Goal: Task Accomplishment & Management: Use online tool/utility

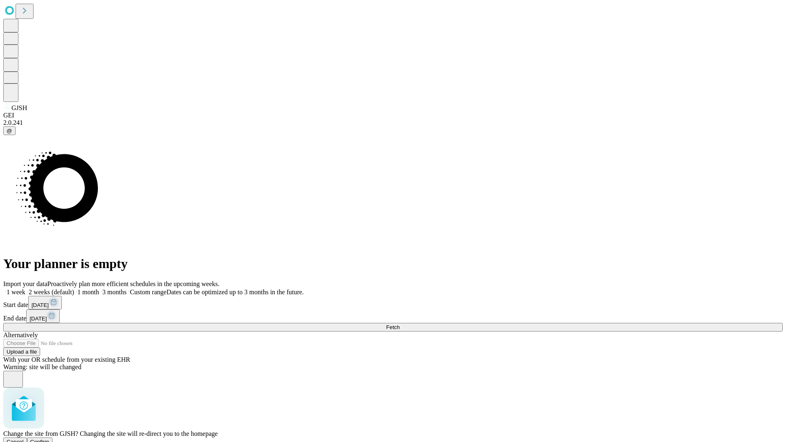
click at [50, 439] on span "Confirm" at bounding box center [39, 442] width 19 height 6
click at [74, 289] on label "2 weeks (default)" at bounding box center [49, 292] width 49 height 7
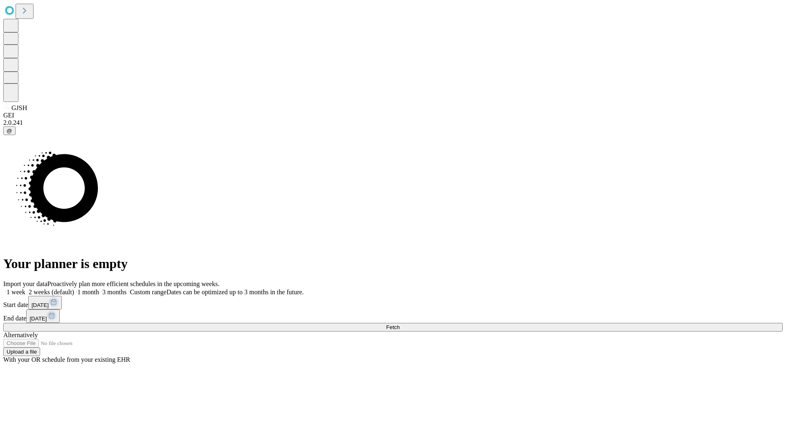
click at [400, 324] on span "Fetch" at bounding box center [393, 327] width 14 height 6
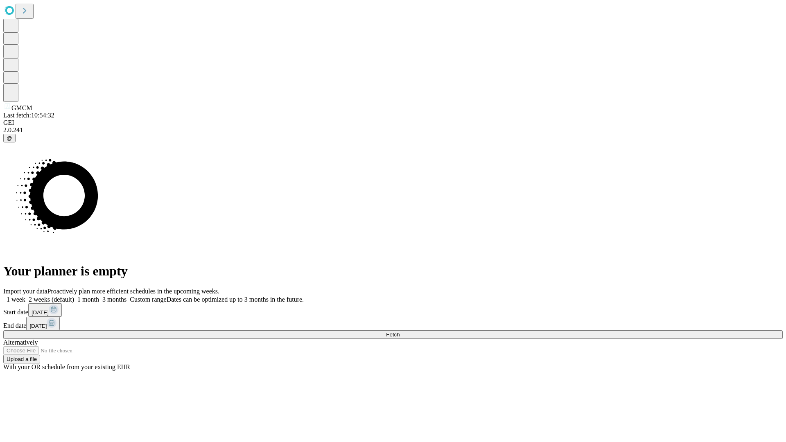
click at [74, 296] on label "2 weeks (default)" at bounding box center [49, 299] width 49 height 7
click at [400, 332] on span "Fetch" at bounding box center [393, 335] width 14 height 6
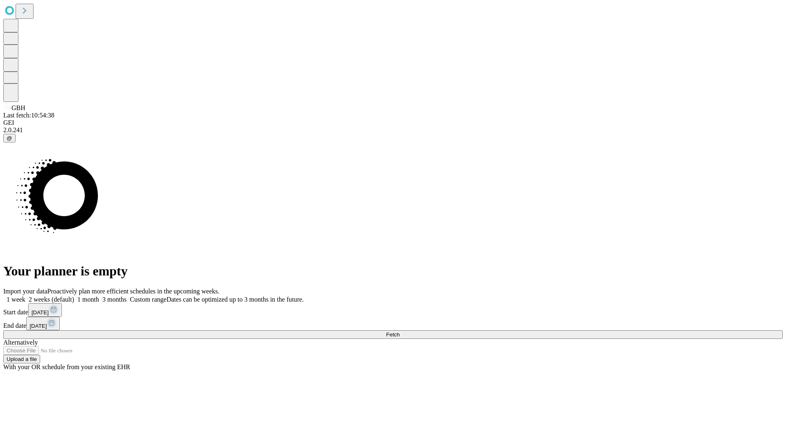
click at [74, 296] on label "2 weeks (default)" at bounding box center [49, 299] width 49 height 7
click at [400, 332] on span "Fetch" at bounding box center [393, 335] width 14 height 6
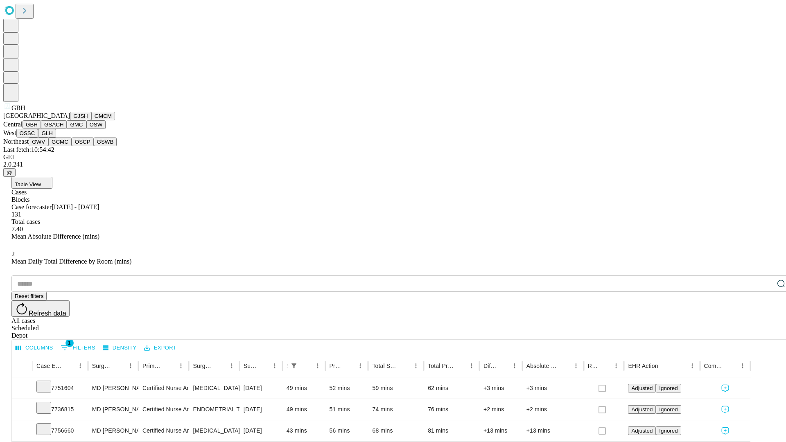
click at [63, 129] on button "GSACH" at bounding box center [54, 124] width 26 height 9
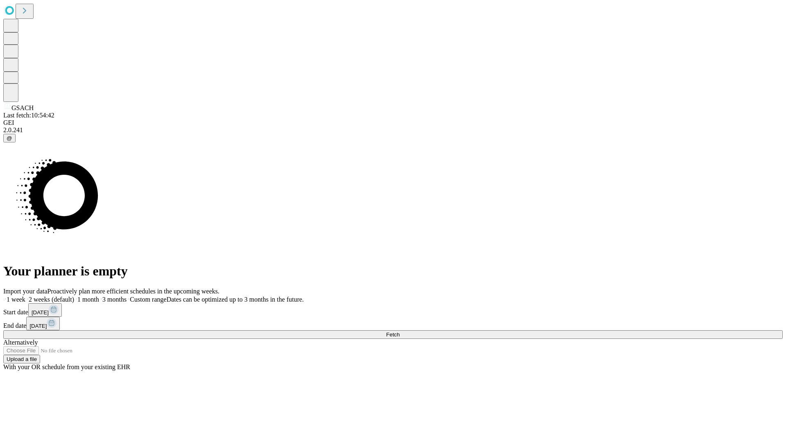
click at [74, 296] on label "2 weeks (default)" at bounding box center [49, 299] width 49 height 7
click at [400, 332] on span "Fetch" at bounding box center [393, 335] width 14 height 6
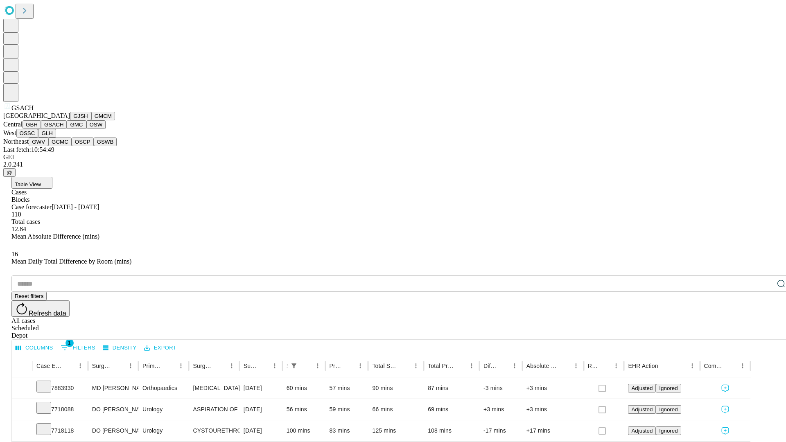
click at [67, 129] on button "GMC" at bounding box center [76, 124] width 19 height 9
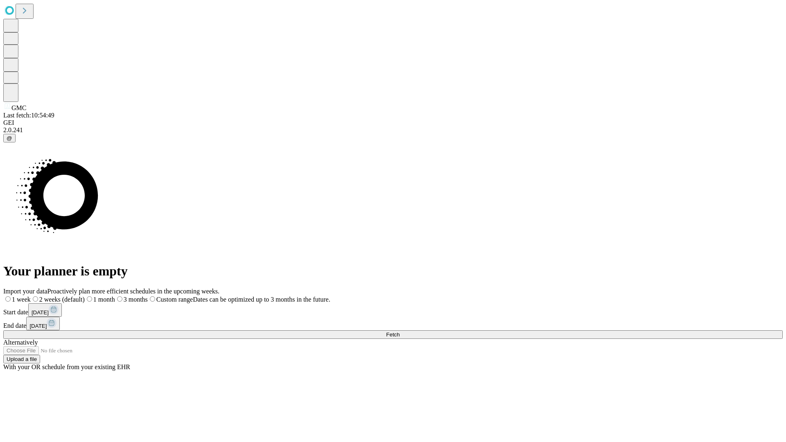
click at [85, 296] on label "2 weeks (default)" at bounding box center [58, 299] width 54 height 7
click at [400, 332] on span "Fetch" at bounding box center [393, 335] width 14 height 6
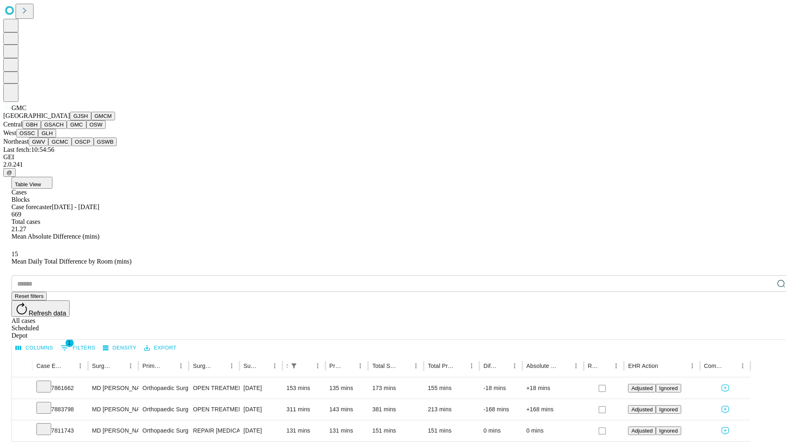
click at [86, 129] on button "OSW" at bounding box center [96, 124] width 20 height 9
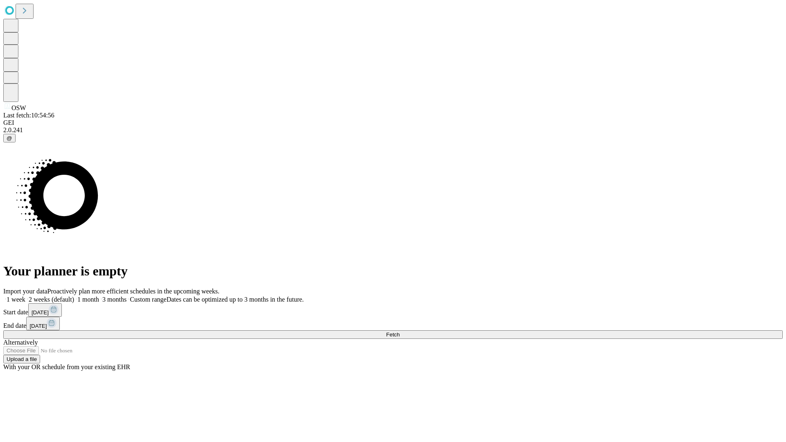
click at [74, 296] on label "2 weeks (default)" at bounding box center [49, 299] width 49 height 7
click at [400, 332] on span "Fetch" at bounding box center [393, 335] width 14 height 6
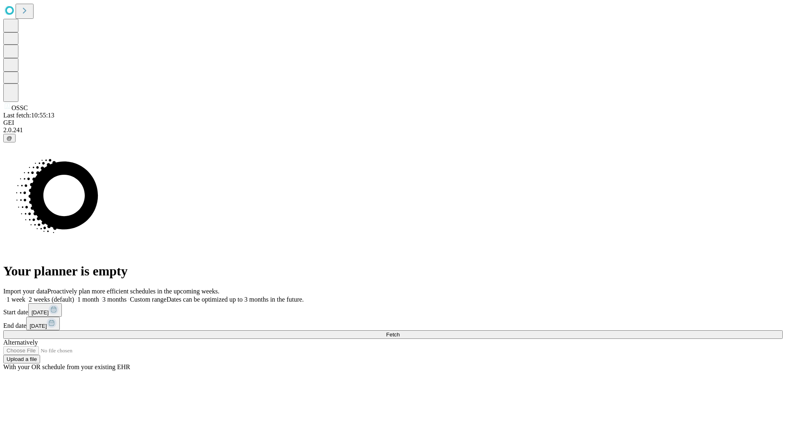
click at [74, 296] on label "2 weeks (default)" at bounding box center [49, 299] width 49 height 7
click at [400, 332] on span "Fetch" at bounding box center [393, 335] width 14 height 6
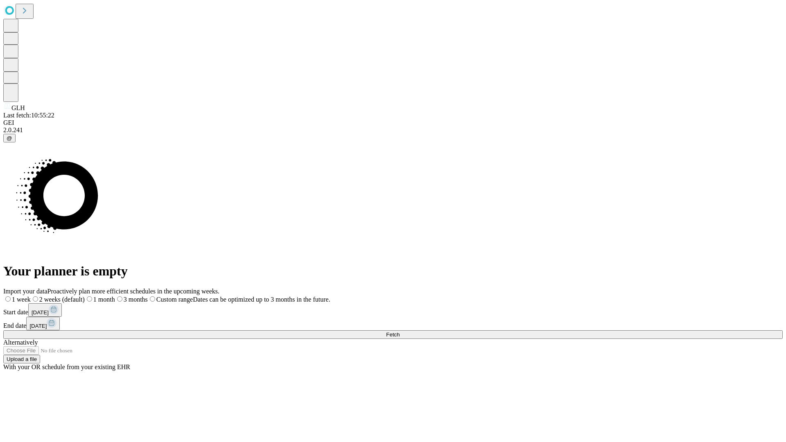
click at [85, 296] on label "2 weeks (default)" at bounding box center [58, 299] width 54 height 7
click at [400, 332] on span "Fetch" at bounding box center [393, 335] width 14 height 6
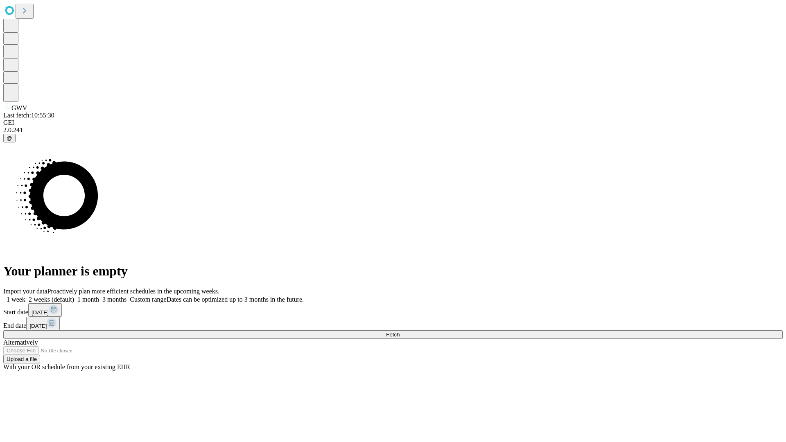
click at [74, 296] on label "2 weeks (default)" at bounding box center [49, 299] width 49 height 7
click at [400, 332] on span "Fetch" at bounding box center [393, 335] width 14 height 6
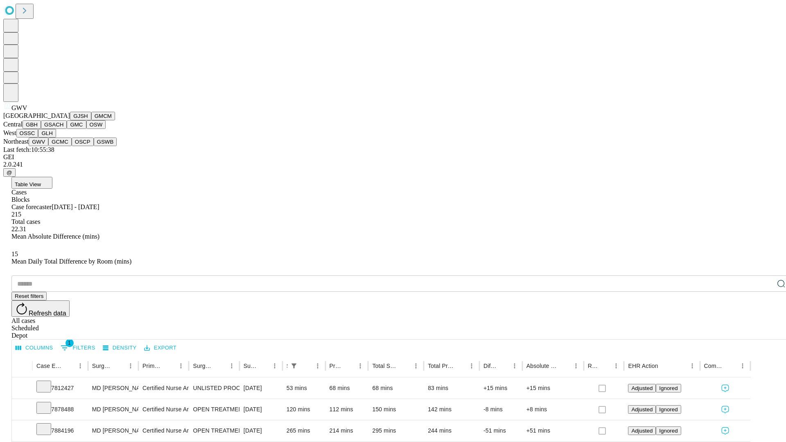
click at [63, 146] on button "GCMC" at bounding box center [59, 142] width 23 height 9
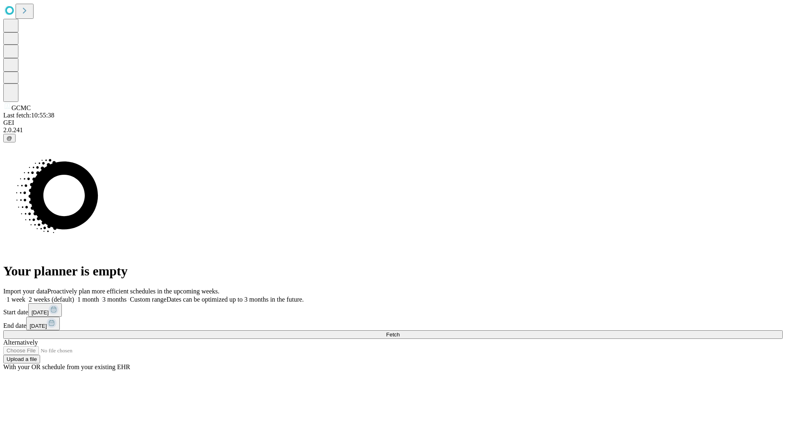
click at [74, 296] on label "2 weeks (default)" at bounding box center [49, 299] width 49 height 7
click at [400, 332] on span "Fetch" at bounding box center [393, 335] width 14 height 6
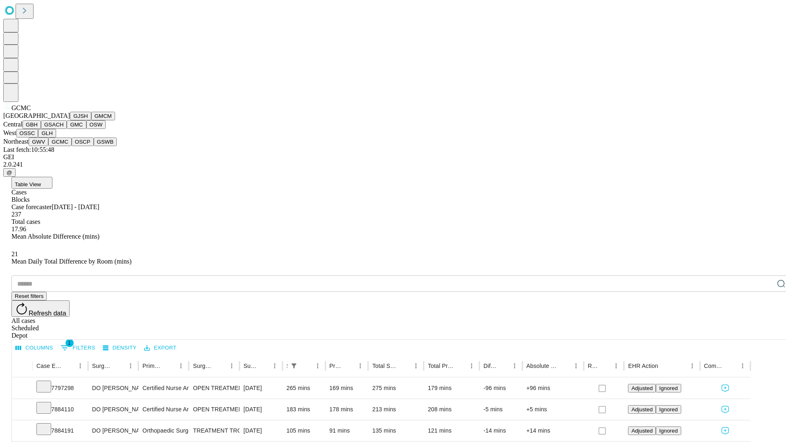
click at [72, 146] on button "OSCP" at bounding box center [83, 142] width 22 height 9
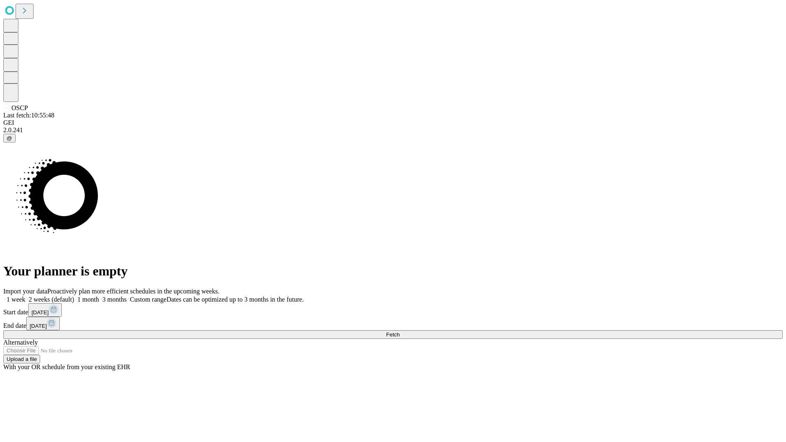
click at [74, 296] on label "2 weeks (default)" at bounding box center [49, 299] width 49 height 7
click at [400, 332] on span "Fetch" at bounding box center [393, 335] width 14 height 6
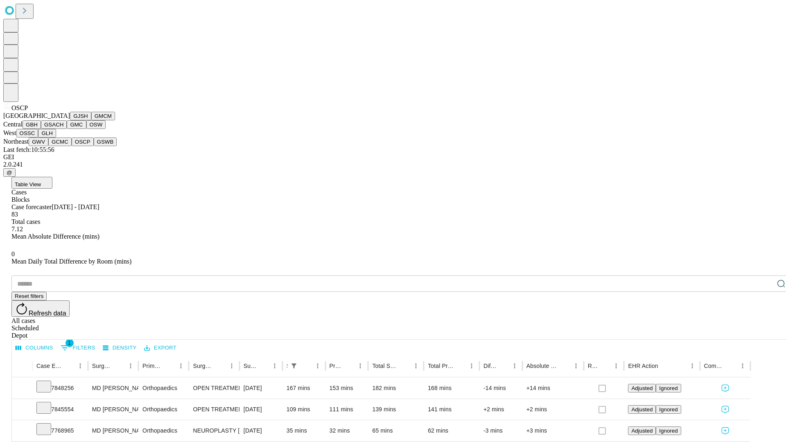
click at [94, 146] on button "GSWB" at bounding box center [105, 142] width 23 height 9
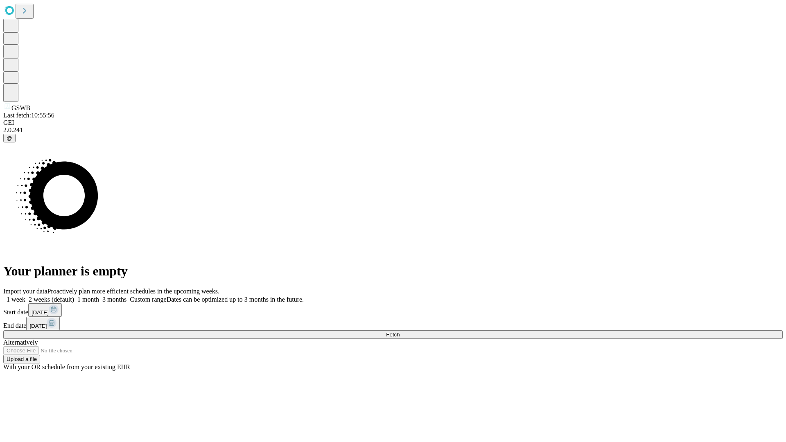
click at [74, 296] on label "2 weeks (default)" at bounding box center [49, 299] width 49 height 7
click at [400, 332] on span "Fetch" at bounding box center [393, 335] width 14 height 6
